Goal: Transaction & Acquisition: Download file/media

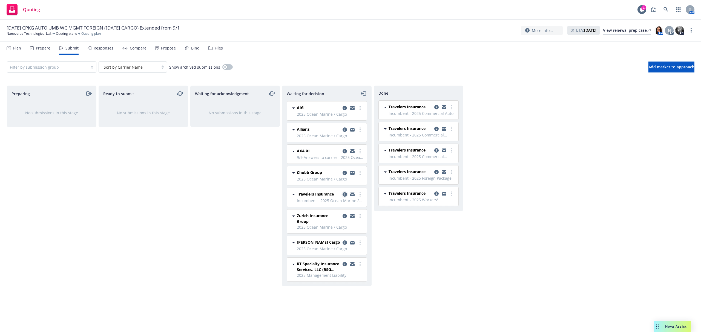
click at [343, 194] on icon "copy logging email" at bounding box center [344, 194] width 4 height 4
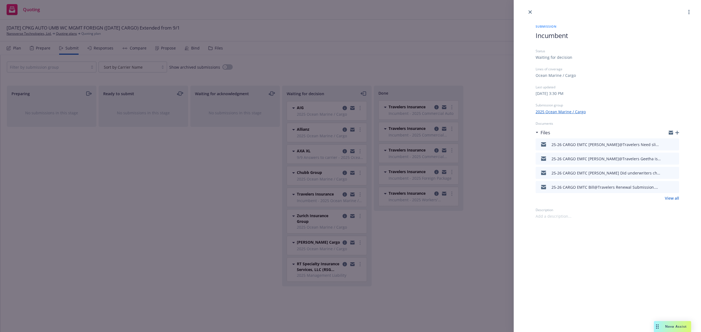
click at [665, 144] on icon "download file" at bounding box center [665, 143] width 4 height 3
